Goal: Information Seeking & Learning: Learn about a topic

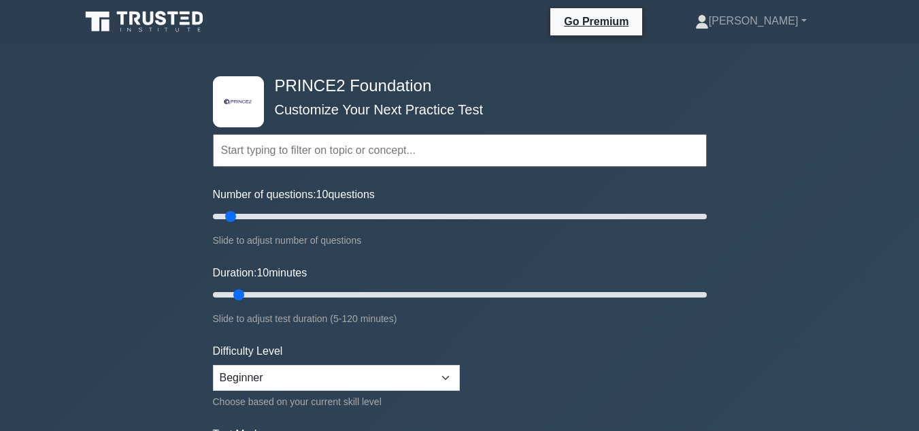
click at [676, 73] on div ".st0{fill-rule:evenodd;clip-rule:evenodd;fill:#000041;} .st1{fill-rule:evenodd;…" at bounding box center [460, 295] width 510 height 502
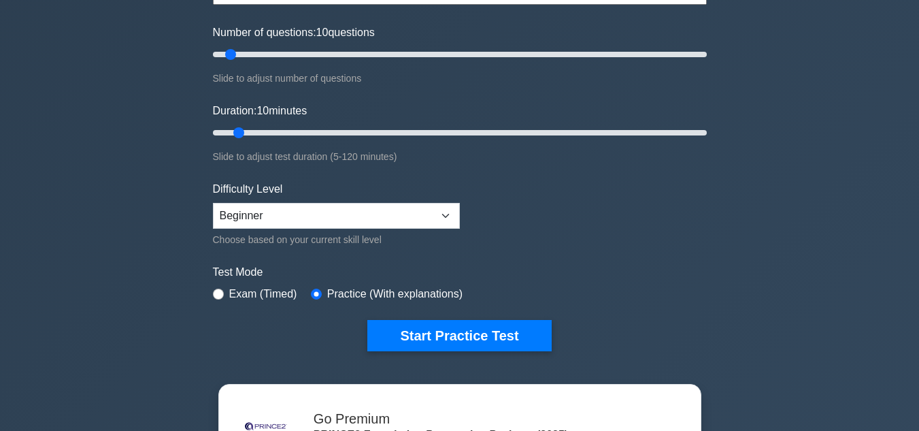
scroll to position [163, 0]
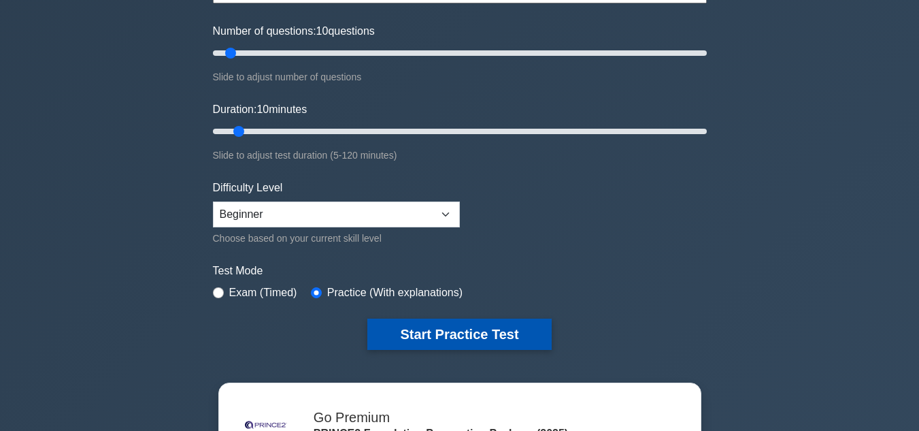
click at [524, 342] on button "Start Practice Test" at bounding box center [459, 333] width 184 height 31
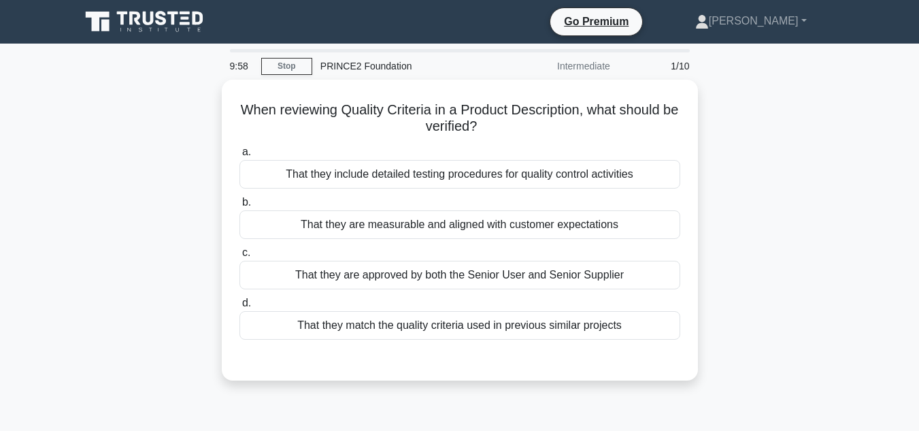
click at [757, 260] on div "When reviewing Quality Criteria in a Product Description, what should be verifi…" at bounding box center [459, 238] width 775 height 317
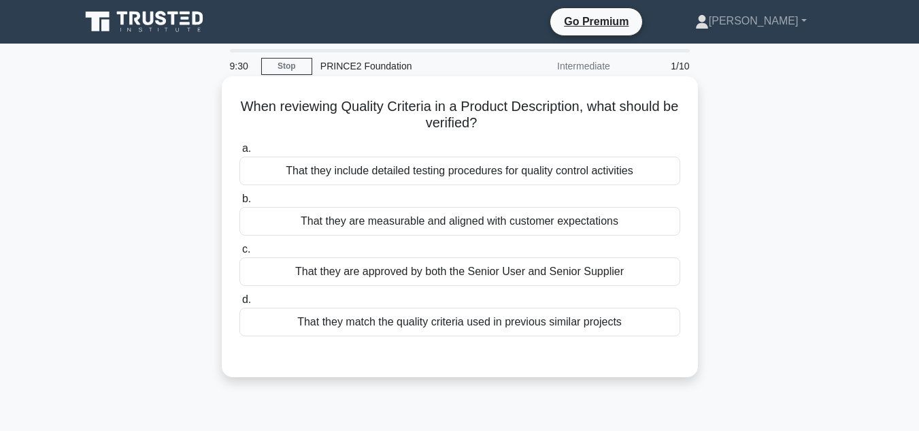
click at [562, 177] on div "That they include detailed testing procedures for quality control activities" at bounding box center [459, 170] width 441 height 29
click at [239, 153] on input "a. That they include detailed testing procedures for quality control activities" at bounding box center [239, 148] width 0 height 9
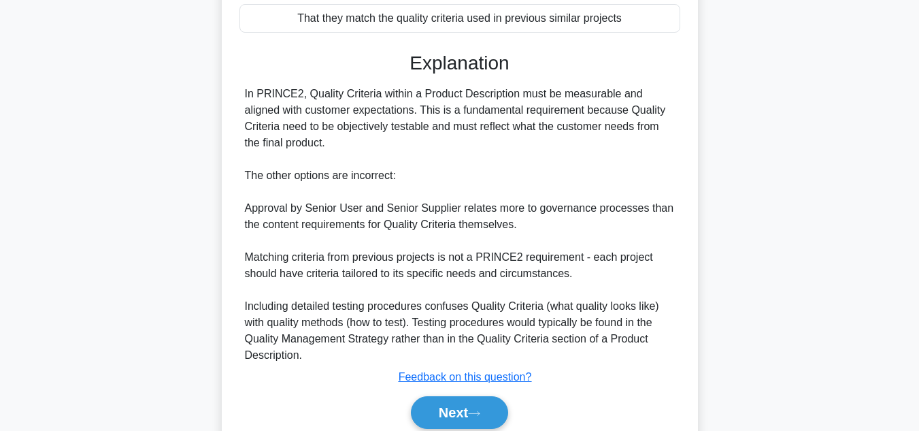
scroll to position [361, 0]
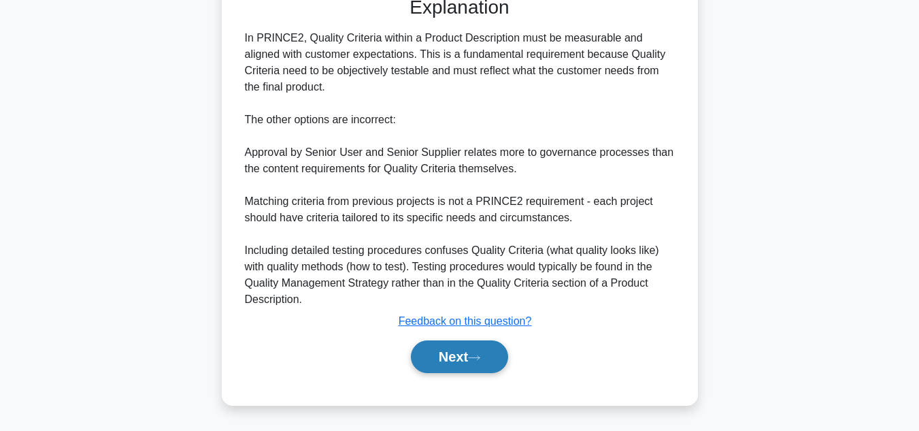
click at [457, 345] on button "Next" at bounding box center [459, 356] width 97 height 33
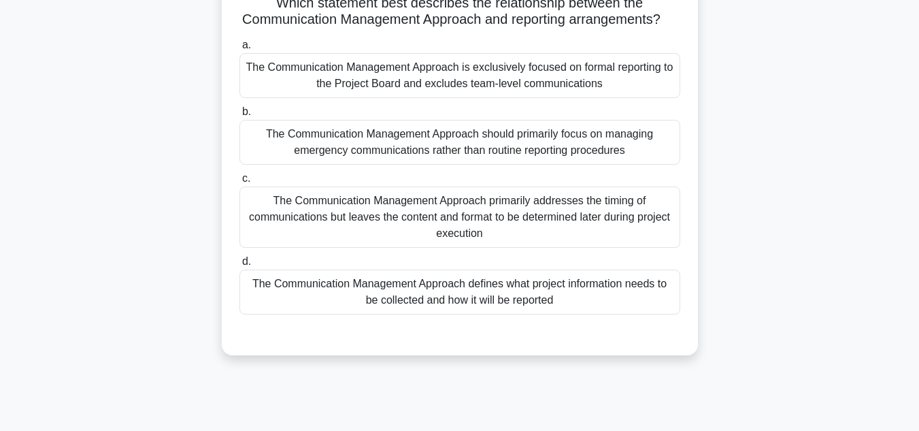
scroll to position [86, 0]
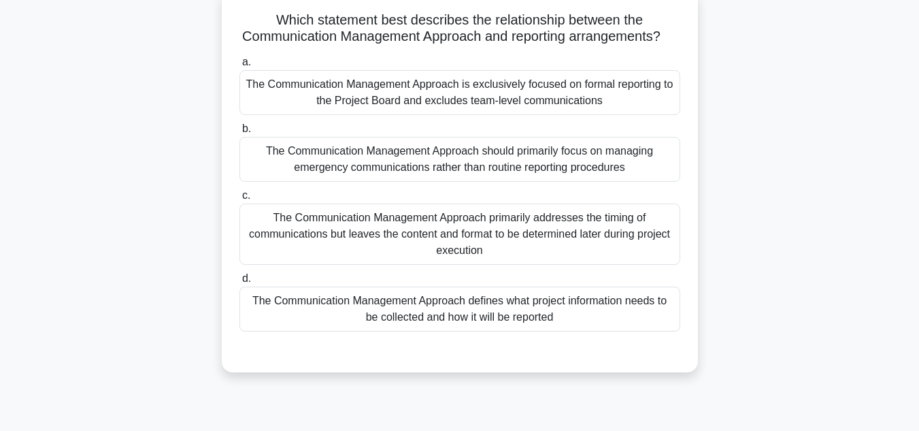
click at [480, 234] on div "The Communication Management Approach primarily addresses the timing of communi…" at bounding box center [459, 233] width 441 height 61
click at [239, 200] on input "c. The Communication Management Approach primarily addresses the timing of comm…" at bounding box center [239, 195] width 0 height 9
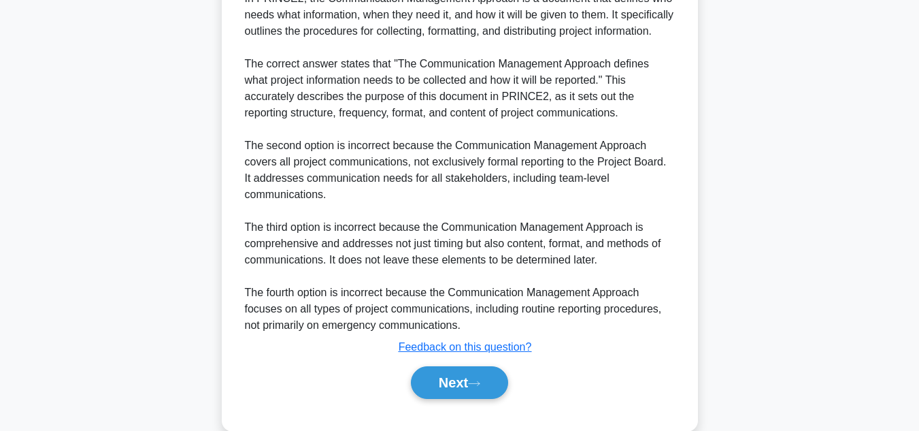
scroll to position [541, 0]
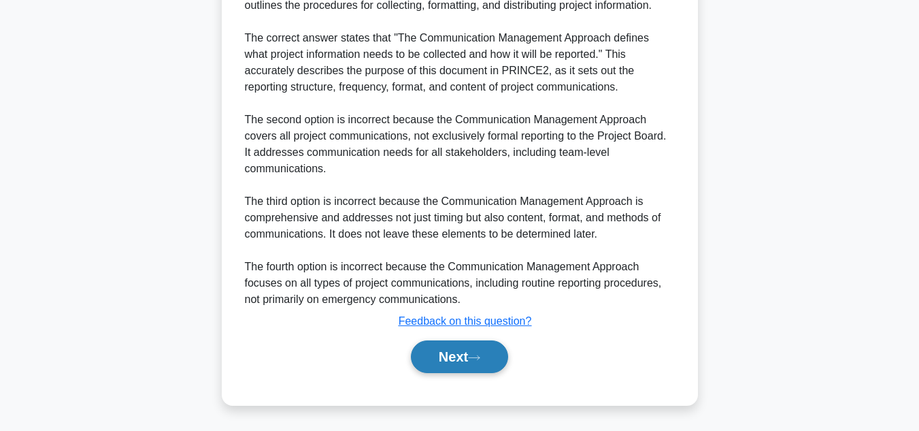
click at [451, 368] on button "Next" at bounding box center [459, 356] width 97 height 33
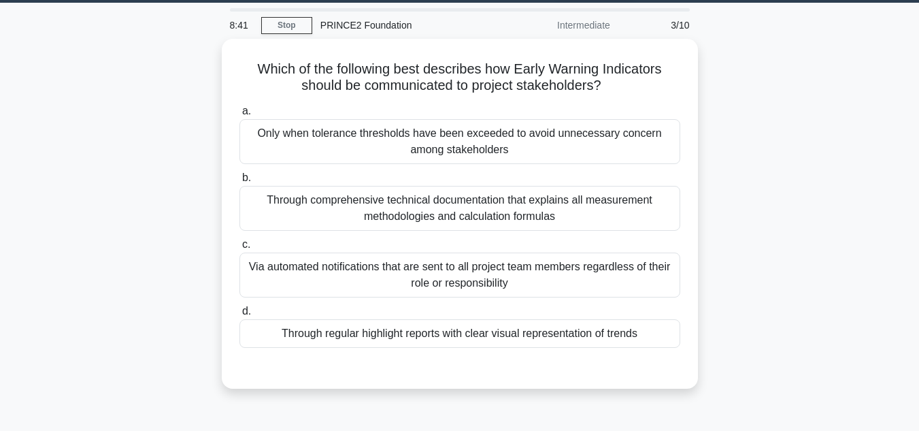
scroll to position [32, 0]
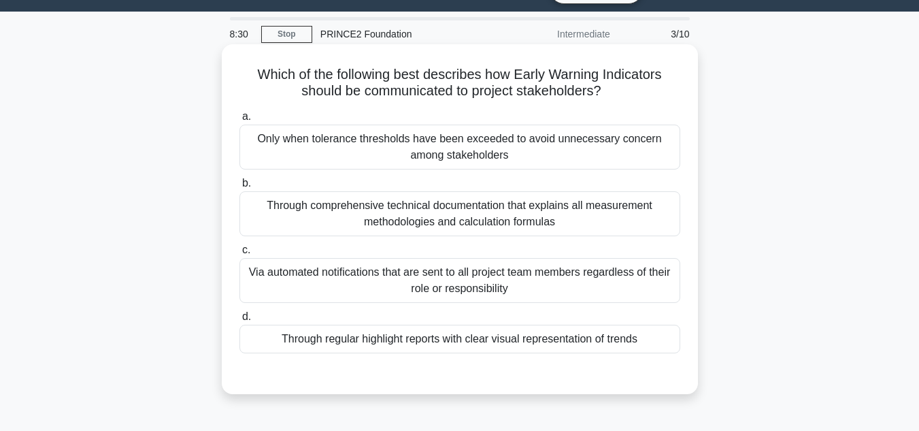
click at [362, 154] on div "Only when tolerance thresholds have been exceeded to avoid unnecessary concern …" at bounding box center [459, 146] width 441 height 45
click at [239, 121] on input "a. Only when tolerance thresholds have been exceeded to avoid unnecessary conce…" at bounding box center [239, 116] width 0 height 9
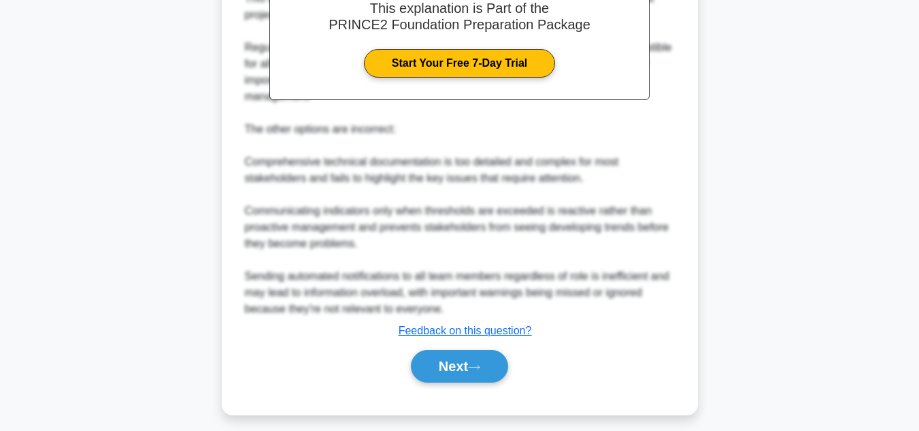
scroll to position [492, 0]
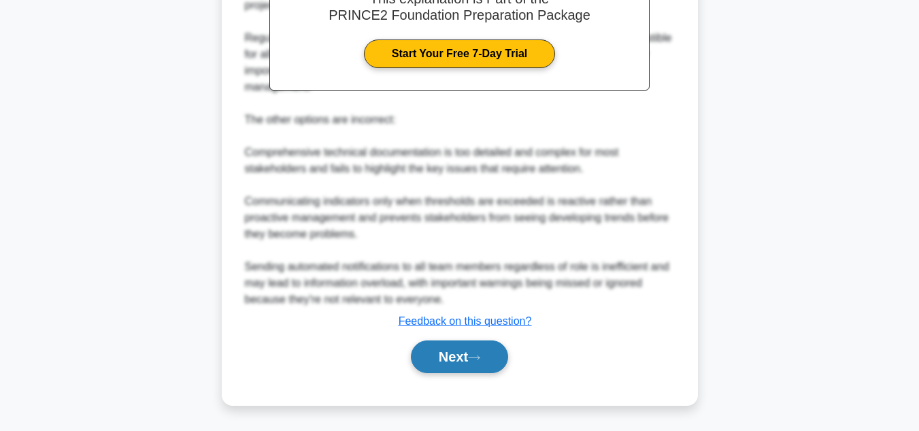
click at [440, 365] on button "Next" at bounding box center [459, 356] width 97 height 33
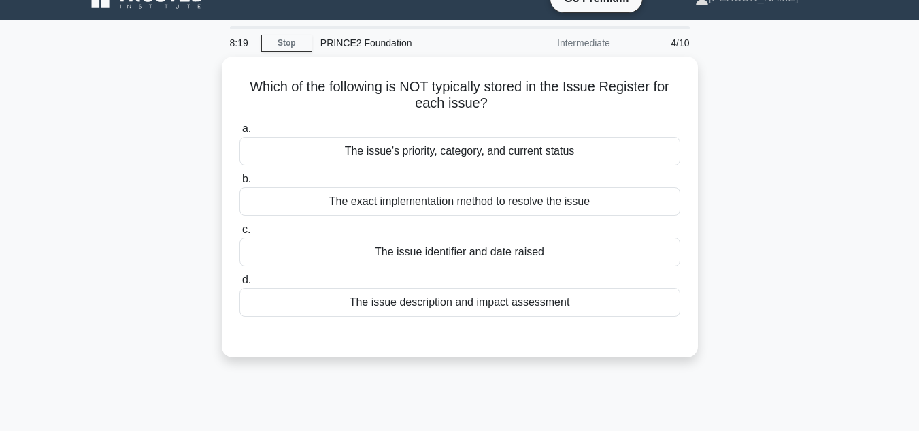
scroll to position [5, 0]
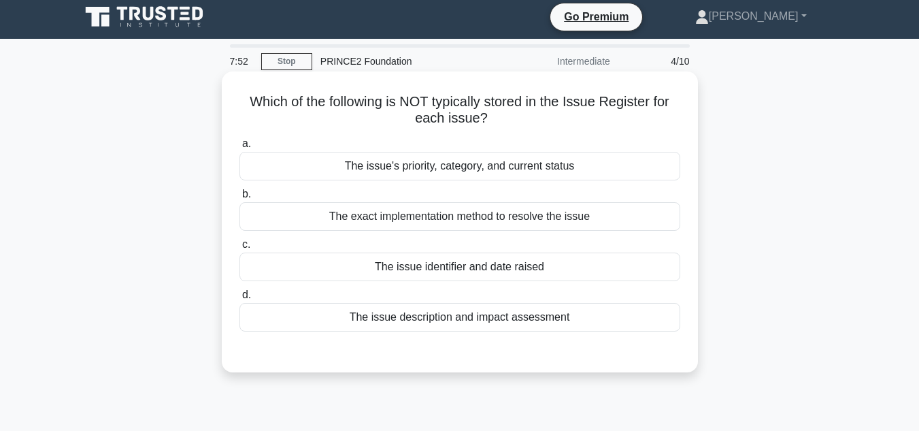
click at [470, 221] on div "The exact implementation method to resolve the issue" at bounding box center [459, 216] width 441 height 29
click at [239, 199] on input "b. The exact implementation method to resolve the issue" at bounding box center [239, 194] width 0 height 9
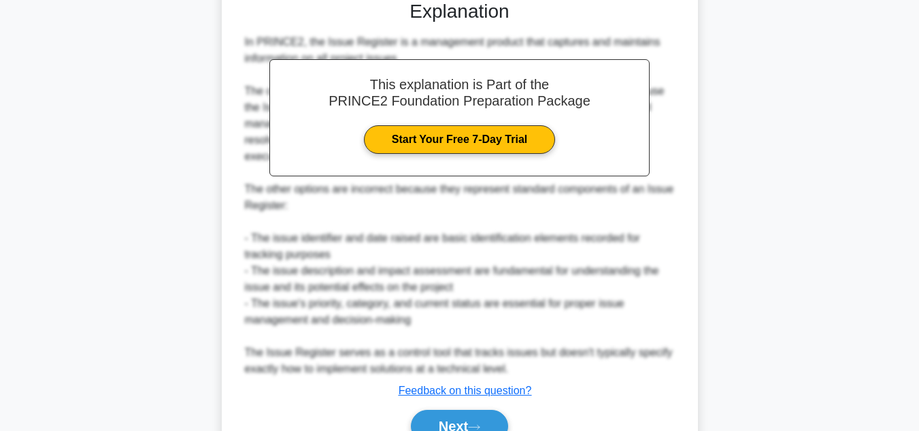
scroll to position [425, 0]
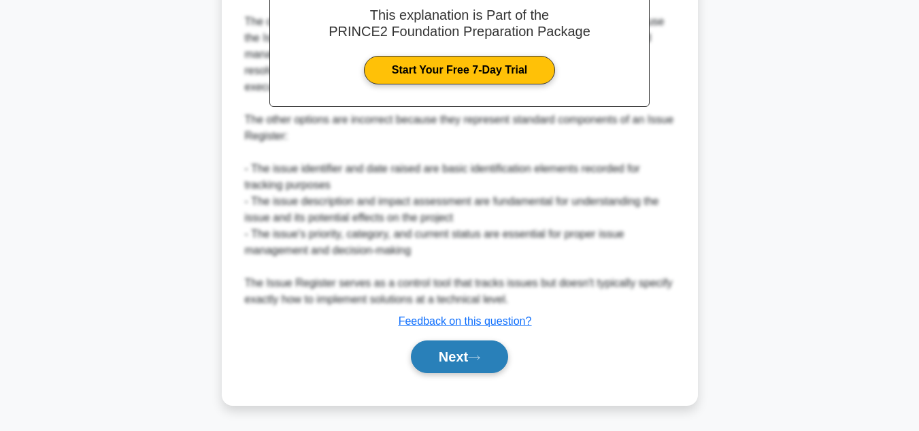
click at [455, 358] on button "Next" at bounding box center [459, 356] width 97 height 33
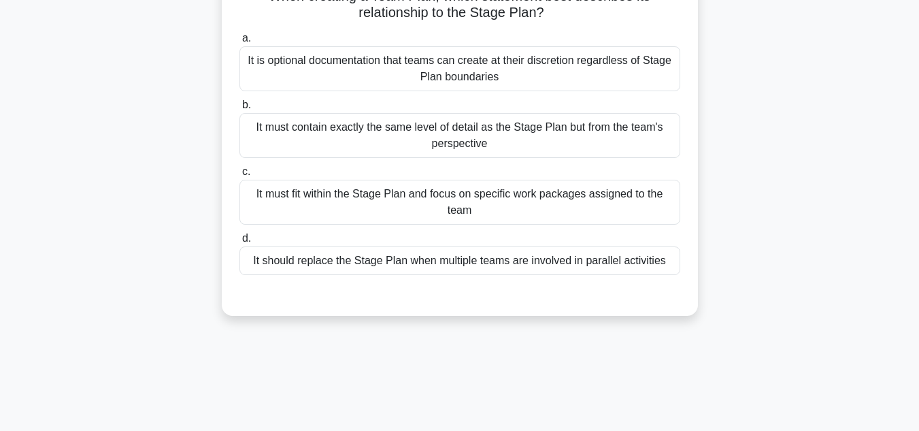
scroll to position [86, 0]
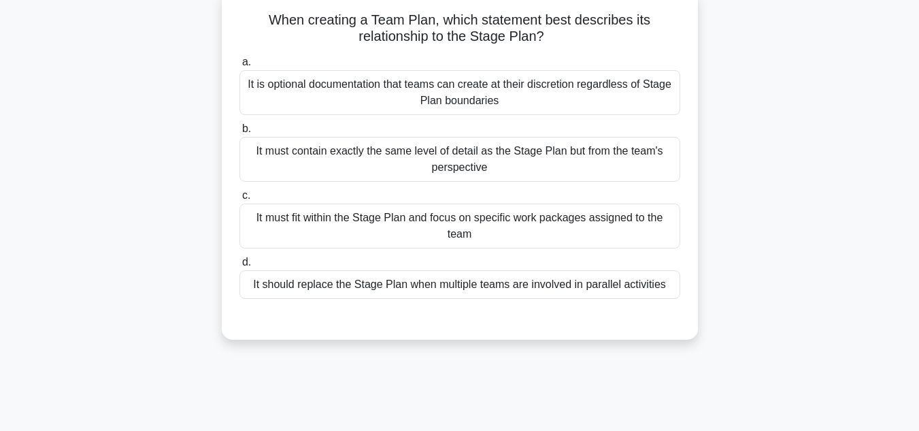
click at [448, 159] on div "It must contain exactly the same level of detail as the Stage Plan but from the…" at bounding box center [459, 159] width 441 height 45
click at [239, 133] on input "b. It must contain exactly the same level of detail as the Stage Plan but from …" at bounding box center [239, 128] width 0 height 9
